Goal: Transaction & Acquisition: Purchase product/service

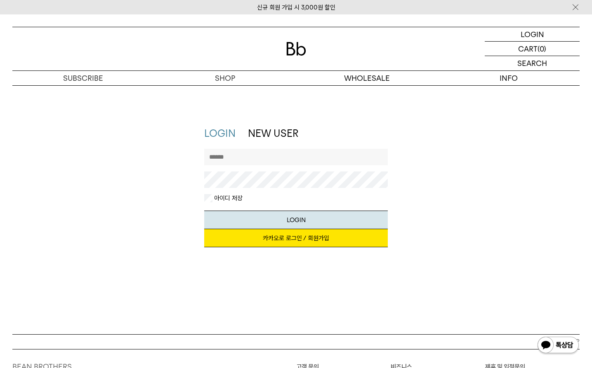
click at [280, 165] on input "text" at bounding box center [296, 157] width 184 height 17
type input "*"
type input "*******"
click at [204, 211] on button "LOGIN" at bounding box center [296, 220] width 184 height 19
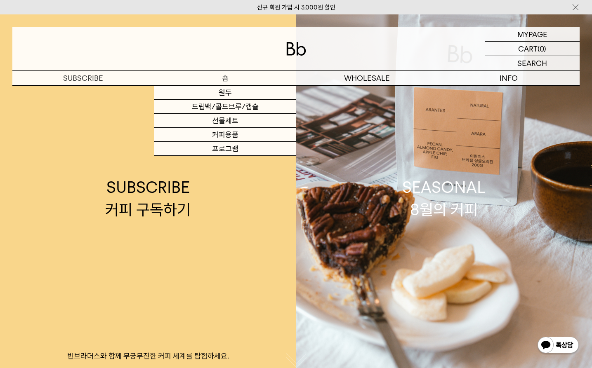
click at [224, 80] on p "숍" at bounding box center [225, 78] width 142 height 14
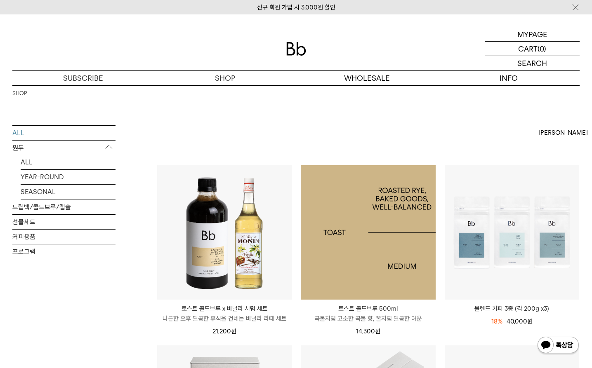
click at [352, 222] on img at bounding box center [368, 232] width 135 height 135
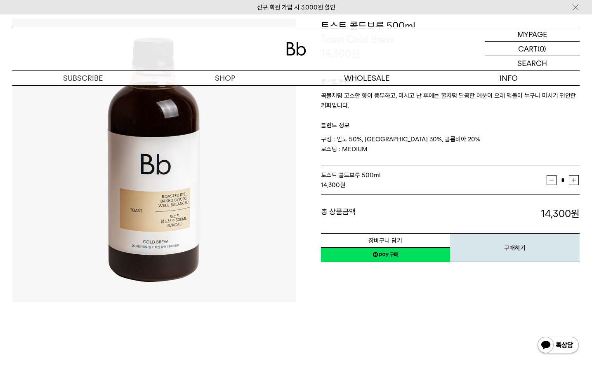
scroll to position [92, 0]
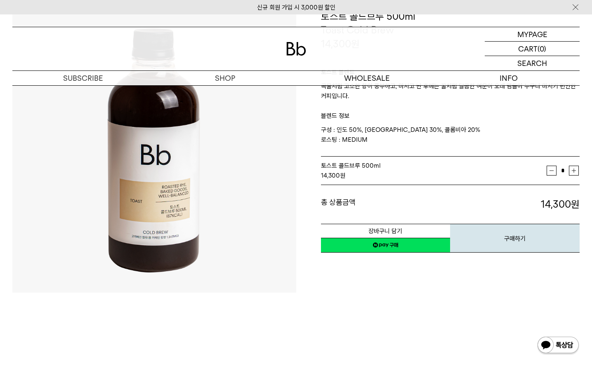
click at [574, 174] on button "증가" at bounding box center [574, 171] width 10 height 10
type input "*"
click at [527, 246] on button "구매하기" at bounding box center [515, 238] width 130 height 29
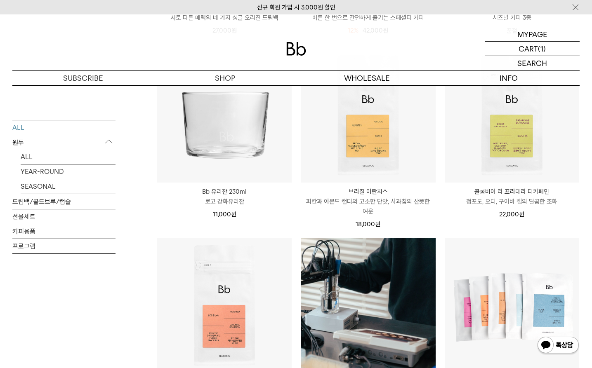
scroll to position [428, 0]
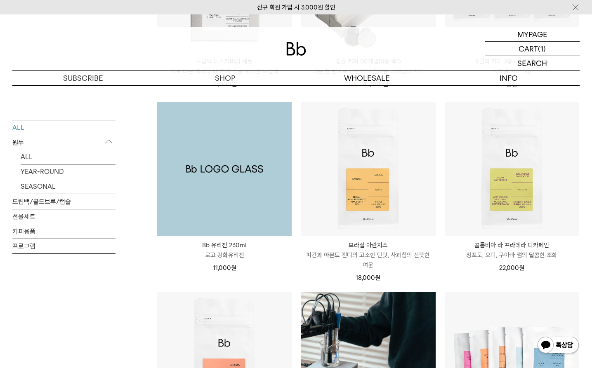
click at [257, 176] on img at bounding box center [224, 169] width 135 height 135
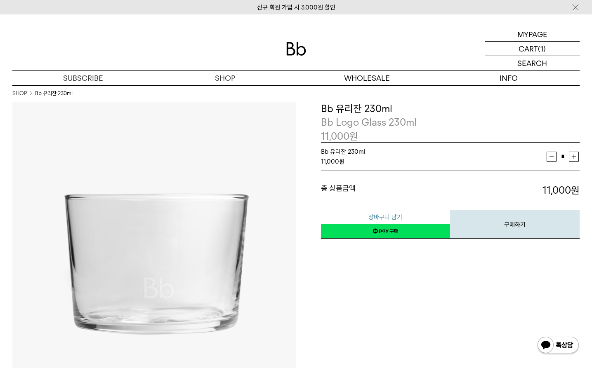
click at [409, 214] on button "장바구니 담기" at bounding box center [386, 217] width 130 height 14
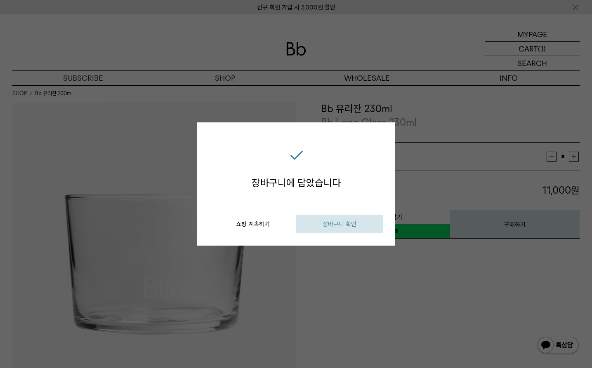
click at [323, 224] on span "장바구니 확인" at bounding box center [340, 224] width 34 height 7
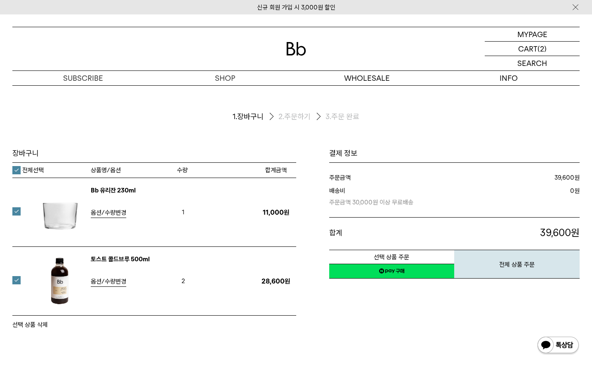
click at [98, 284] on span "옵션/수량변경" at bounding box center [108, 281] width 35 height 7
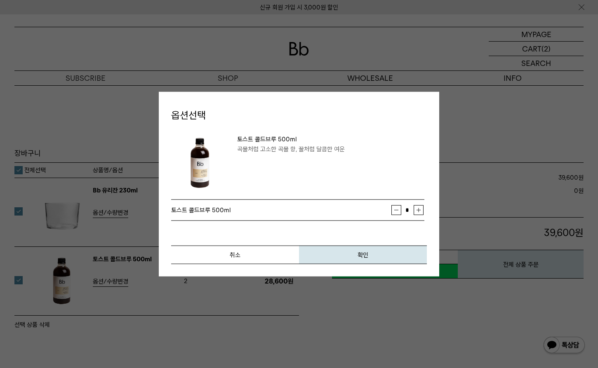
click at [398, 208] on button "감소" at bounding box center [397, 210] width 10 height 10
type input "*"
click at [373, 255] on button "확인" at bounding box center [363, 255] width 128 height 19
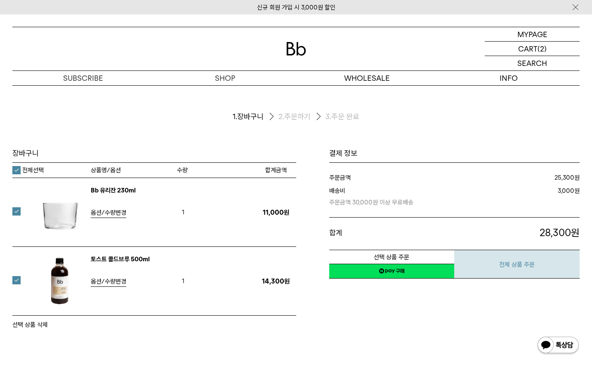
click at [500, 270] on button "전체 상품 주문" at bounding box center [516, 264] width 125 height 29
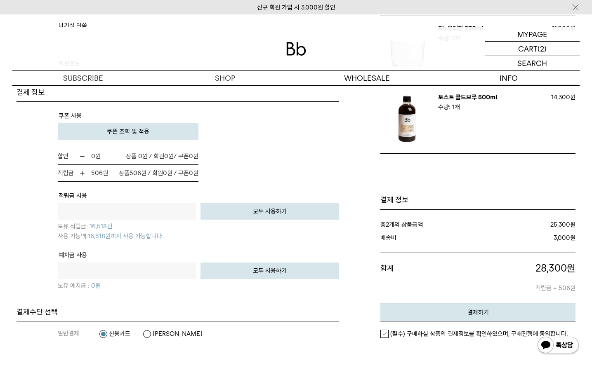
scroll to position [486, 0]
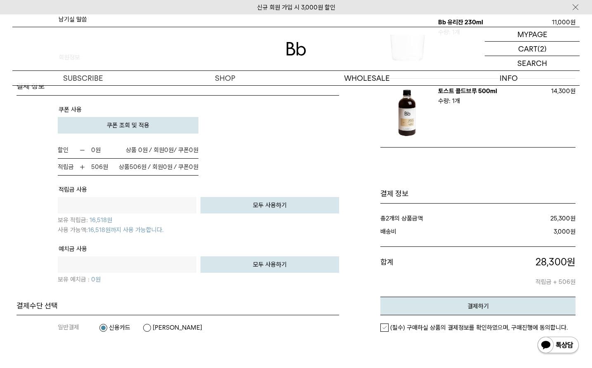
click at [142, 209] on input "text" at bounding box center [127, 205] width 139 height 17
type input "*****"
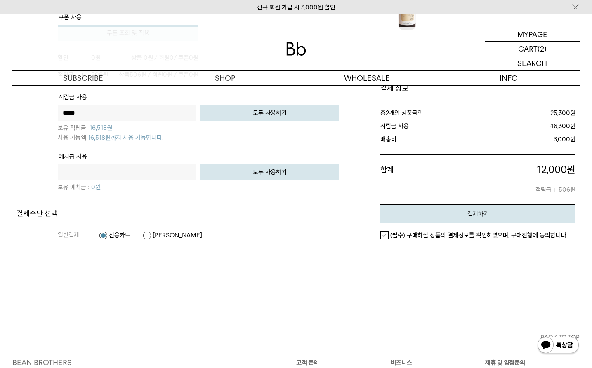
scroll to position [599, 0]
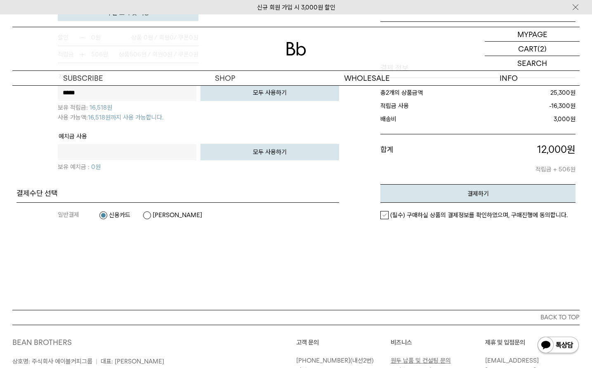
click at [383, 215] on label "(필수) 구매하실 상품의 결제정보를 확인하였으며, 구매진행에 동의합니다." at bounding box center [473, 215] width 187 height 8
click at [430, 195] on button "결제하기" at bounding box center [477, 193] width 195 height 19
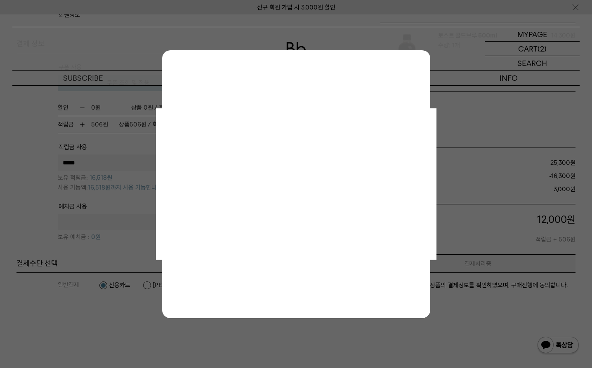
scroll to position [0, 0]
